Goal: Check status: Check status

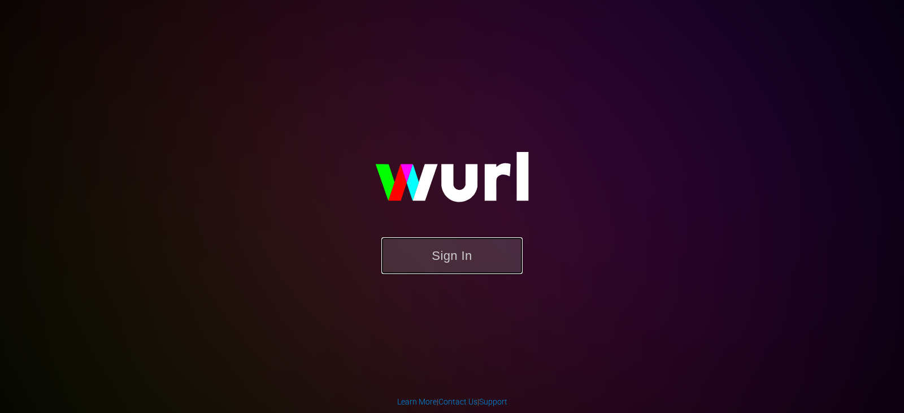
click at [420, 250] on button "Sign In" at bounding box center [451, 255] width 141 height 37
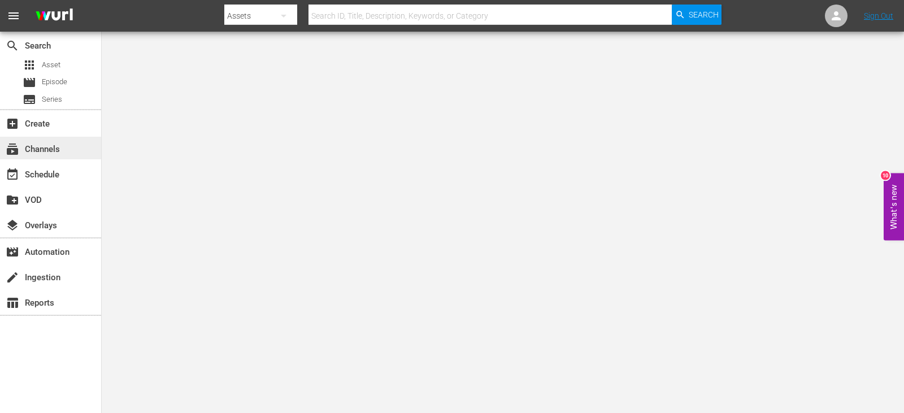
click at [45, 146] on div "subscriptions Channels" at bounding box center [31, 147] width 63 height 10
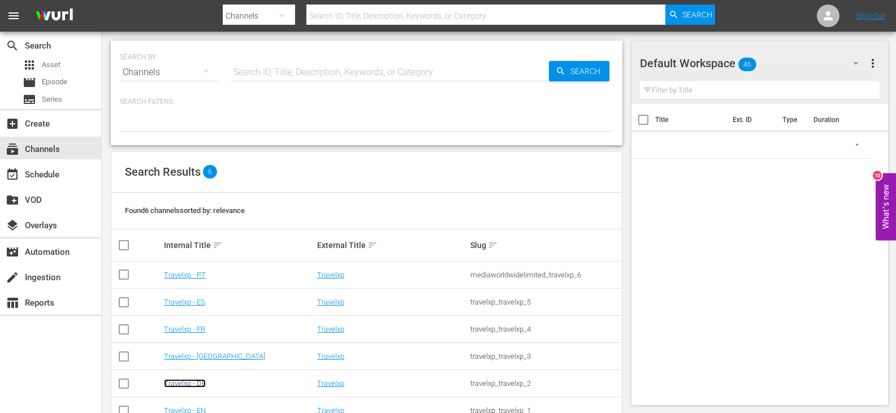
click at [187, 381] on link "Travelxp - DE" at bounding box center [185, 383] width 42 height 8
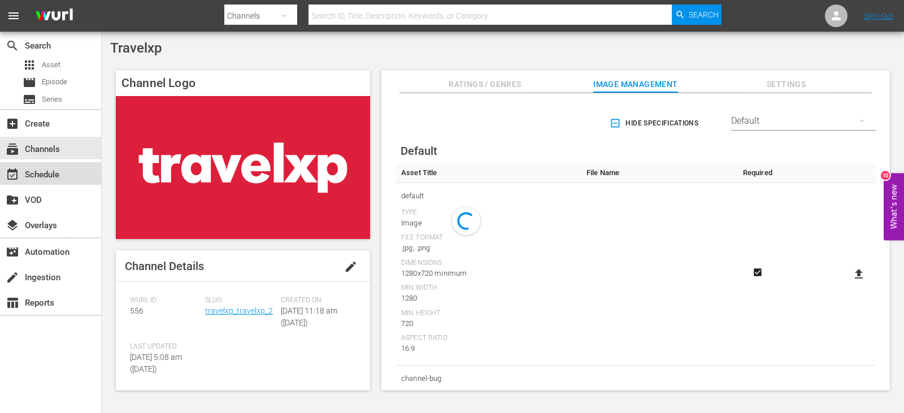
click at [61, 172] on div "event_available Schedule" at bounding box center [31, 173] width 63 height 10
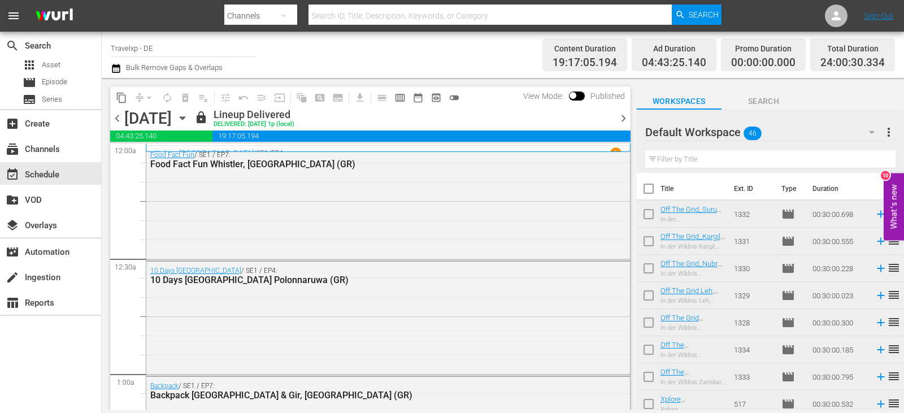
click at [624, 118] on span "chevron_right" at bounding box center [623, 118] width 14 height 14
